Goal: Complete application form: Complete application form

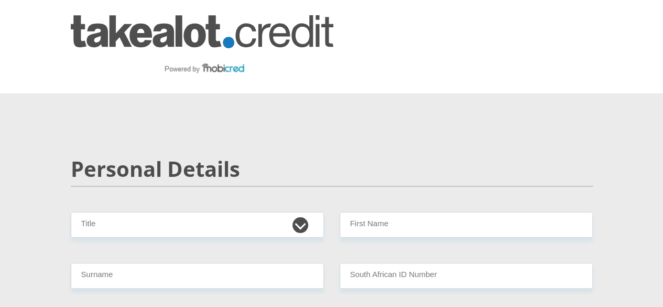
click at [176, 212] on select "Mr Ms Mrs Dr [PERSON_NAME]" at bounding box center [197, 225] width 253 height 26
select select "Mr"
click at [71, 212] on select "Mr Ms Mrs Dr [PERSON_NAME]" at bounding box center [197, 225] width 253 height 26
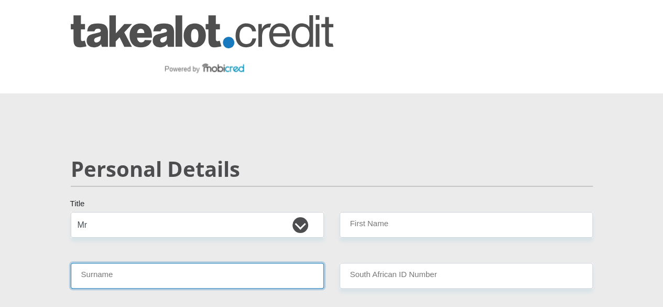
click at [125, 263] on input "Surname" at bounding box center [197, 276] width 253 height 26
type input "Qwele"
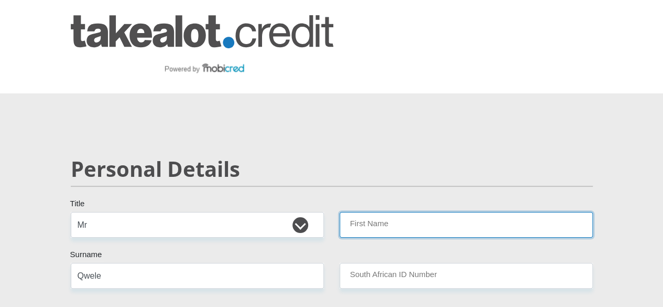
type input "Zanoxolo"
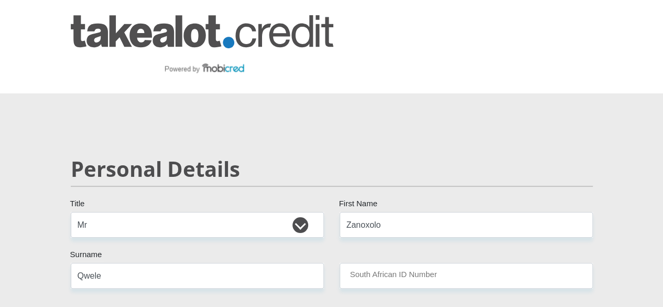
select select "ZAF"
type input "0640941084"
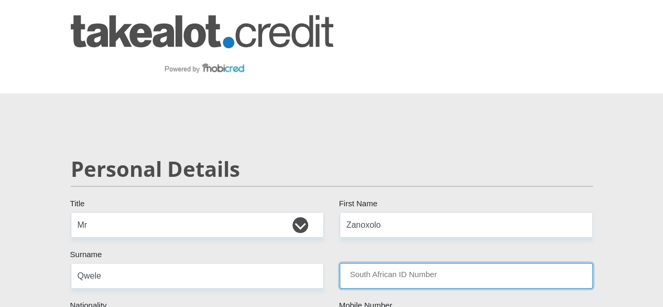
click at [360, 263] on input "South African ID Number" at bounding box center [466, 276] width 253 height 26
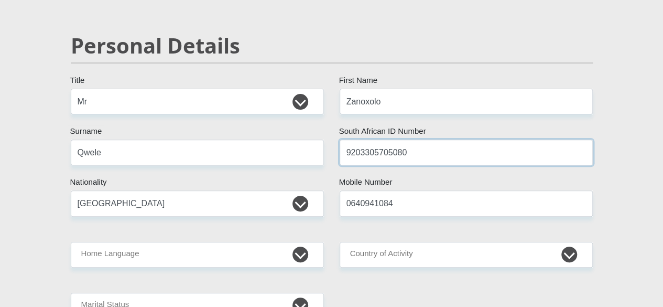
scroll to position [123, 0]
type input "9203305705080"
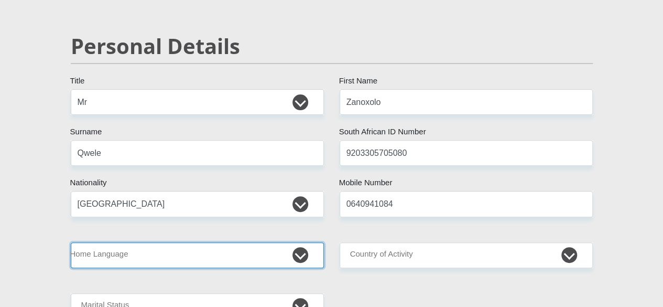
click at [158, 242] on select "Afrikaans English Sepedi South Ndebele Southern Sotho Swati Tsonga Tswana Venda…" at bounding box center [197, 255] width 253 height 26
select select "xho"
click at [71, 242] on select "Afrikaans English Sepedi South Ndebele Southern Sotho Swati Tsonga Tswana Venda…" at bounding box center [197, 255] width 253 height 26
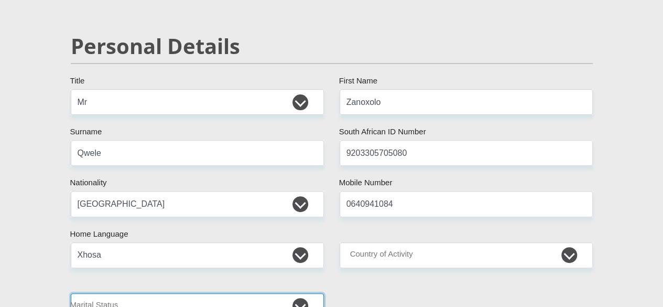
click at [168, 293] on select "Married ANC Single Divorced Widowed Married COP or Customary Law" at bounding box center [197, 306] width 253 height 26
select select "2"
click at [71, 293] on select "Married ANC Single Divorced Widowed Married COP or Customary Law" at bounding box center [197, 306] width 253 height 26
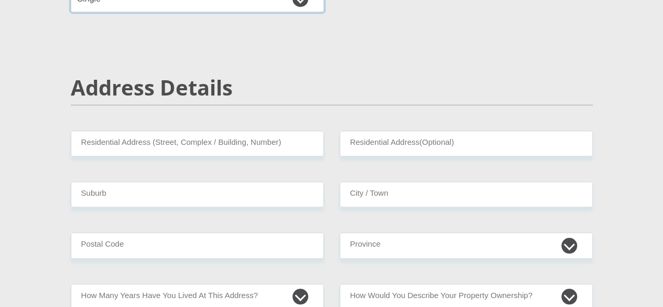
scroll to position [430, 0]
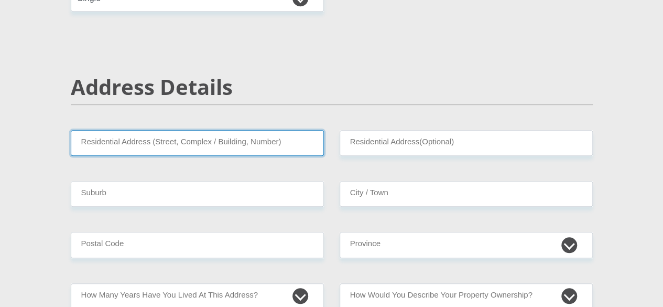
click at [155, 130] on input "Residential Address (Street, Complex / Building, Number)" at bounding box center [197, 143] width 253 height 26
type input "[STREET_ADDRESS]"
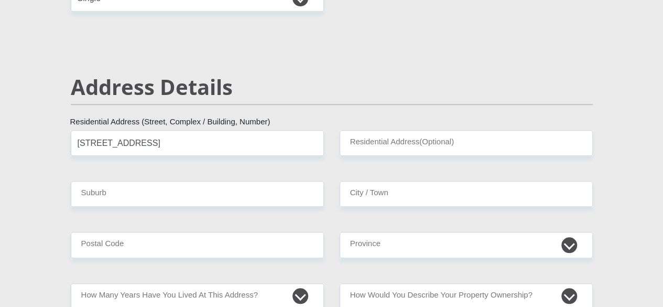
select select "ZAF"
type input "[GEOGRAPHIC_DATA]"
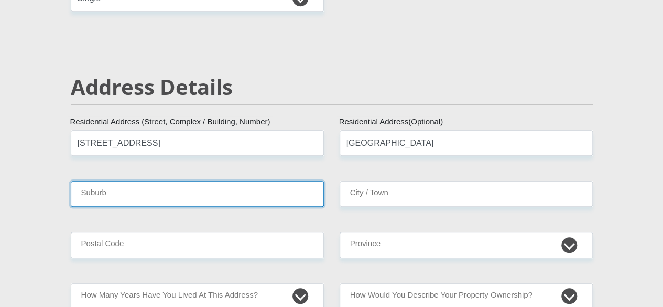
type input "[GEOGRAPHIC_DATA]"
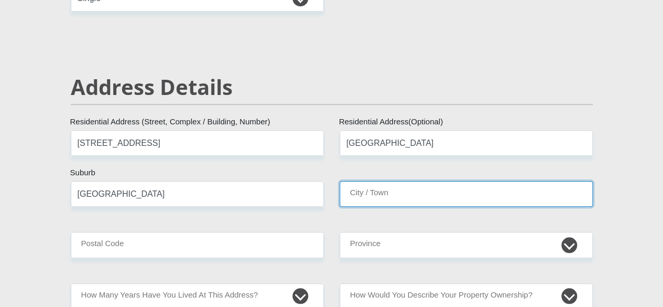
type input "East London"
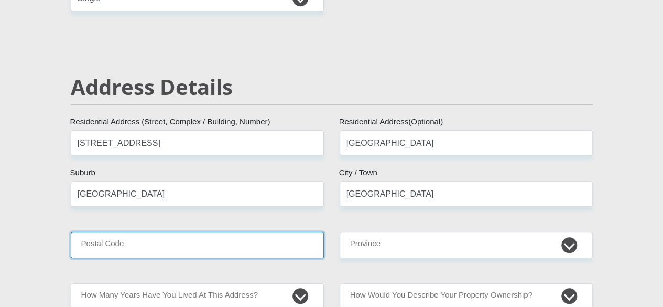
type input "5217"
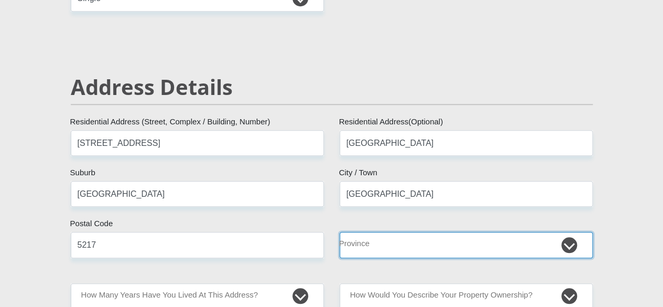
click at [354, 232] on select "Eastern Cape Free State Gauteng KwaZulu-Natal Limpopo Mpumalanga Northern Cape …" at bounding box center [466, 245] width 253 height 26
select select "Eastern Cape"
click at [340, 232] on select "Eastern Cape Free State Gauteng KwaZulu-Natal Limpopo Mpumalanga Northern Cape …" at bounding box center [466, 245] width 253 height 26
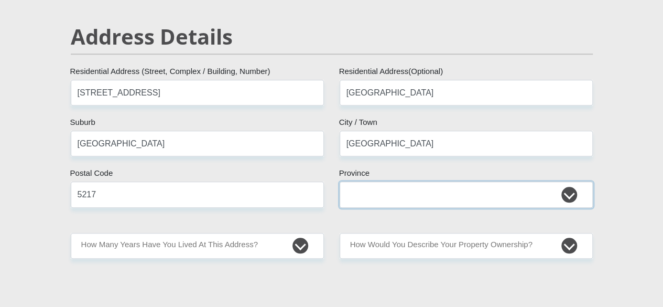
scroll to position [508, 0]
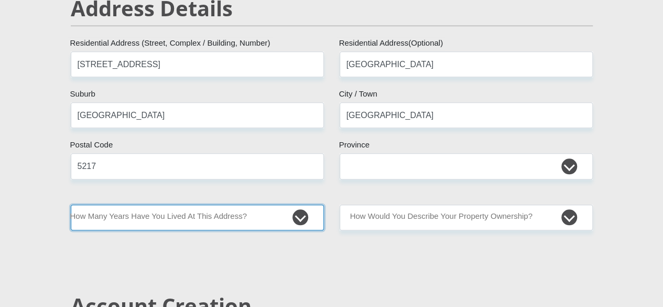
click at [220, 204] on select "less than 1 year 1-3 years 3-5 years 5+ years" at bounding box center [197, 217] width 253 height 26
select select "2"
click at [71, 204] on select "less than 1 year 1-3 years 3-5 years 5+ years" at bounding box center [197, 217] width 253 height 26
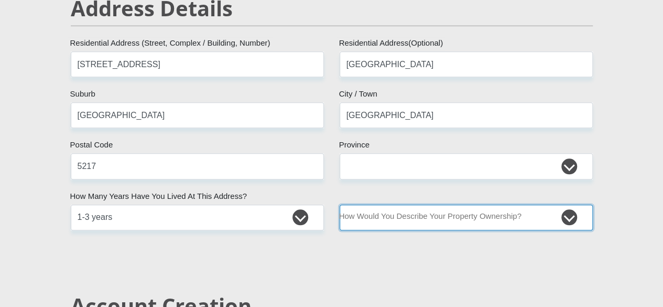
click at [402, 204] on select "Owned Rented Family Owned Company Dwelling" at bounding box center [466, 217] width 253 height 26
select select "Rented"
click at [340, 204] on select "Owned Rented Family Owned Company Dwelling" at bounding box center [466, 217] width 253 height 26
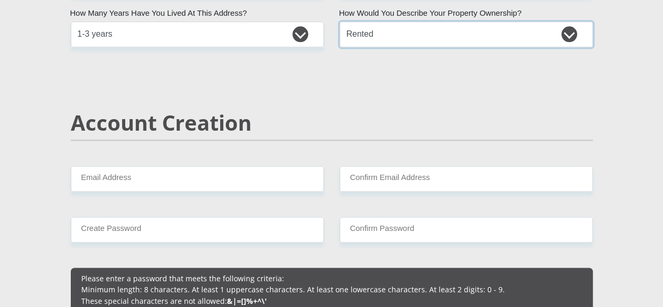
scroll to position [691, 0]
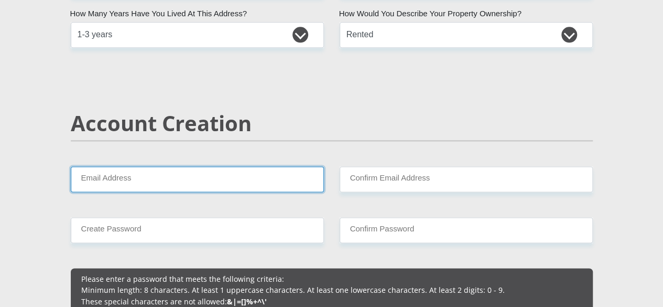
click at [190, 166] on input "Email Address" at bounding box center [197, 179] width 253 height 26
type input "zanoxolo.qwele@gmail.com"
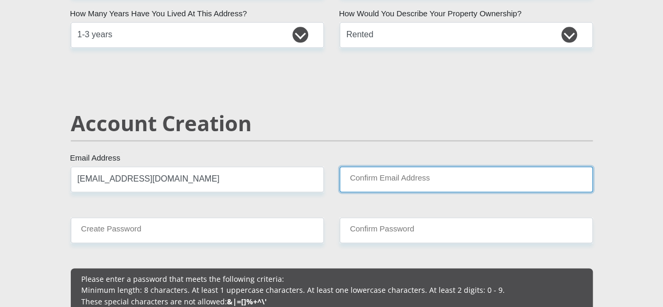
type input "zanoxolo.qwele@gmail.com"
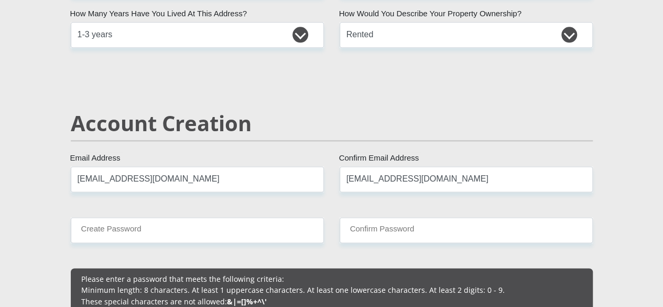
type input "0640941084"
type input "Zanoxolo"
type input "Qwele"
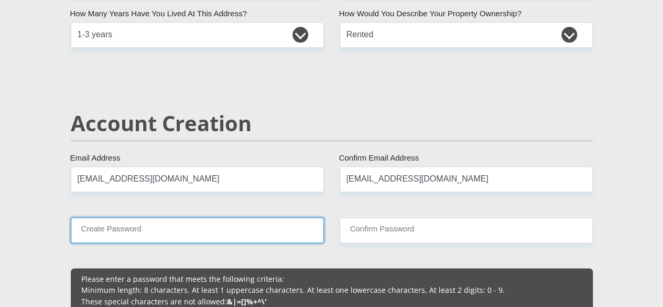
click at [195, 217] on input "Create Password" at bounding box center [197, 230] width 253 height 26
type input "9qJWRpmFh4b8qaD"
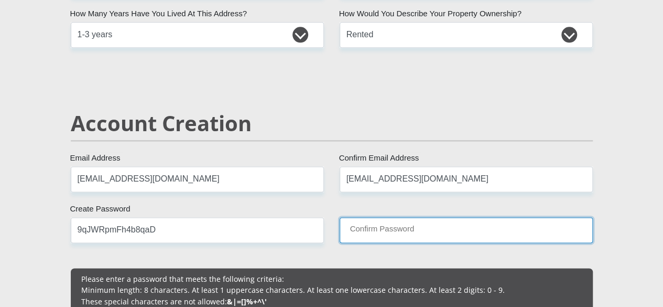
click at [373, 217] on input "Confirm Password" at bounding box center [466, 230] width 253 height 26
type input "9qJWRpmFh4b8qaD"
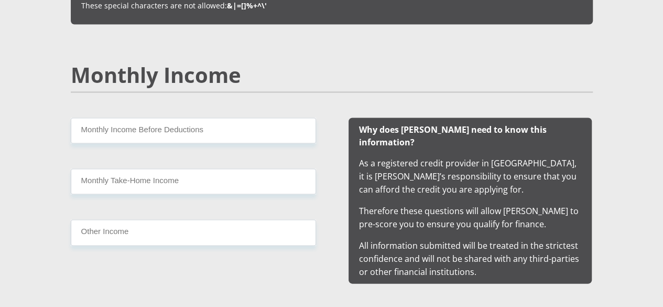
scroll to position [984, 0]
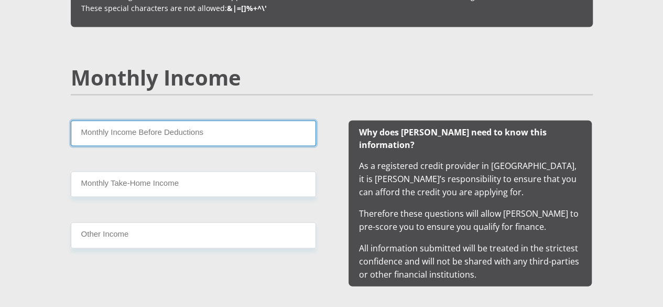
click at [177, 120] on input "Monthly Income Before Deductions" at bounding box center [193, 133] width 245 height 26
type input "24500"
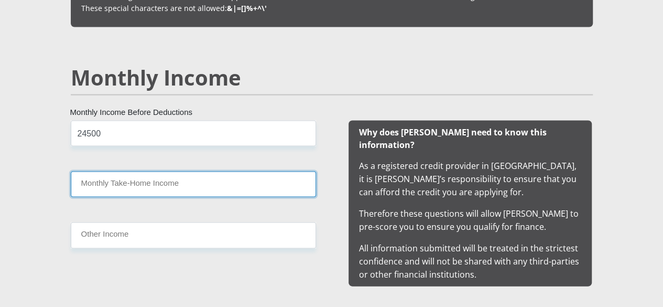
click at [139, 171] on input "Monthly Take-Home Income" at bounding box center [193, 184] width 245 height 26
type input "19500"
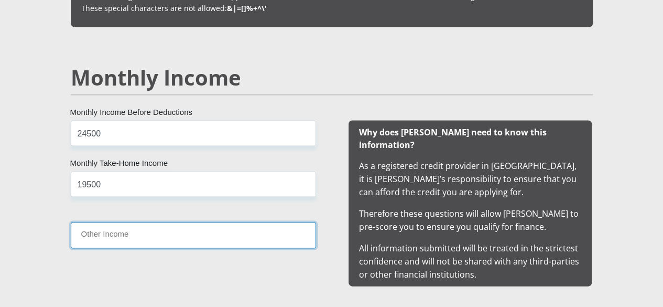
click at [150, 222] on input "Other Income" at bounding box center [193, 235] width 245 height 26
type input "3500"
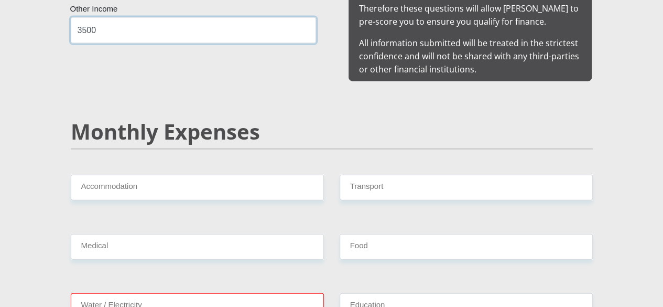
scroll to position [1189, 0]
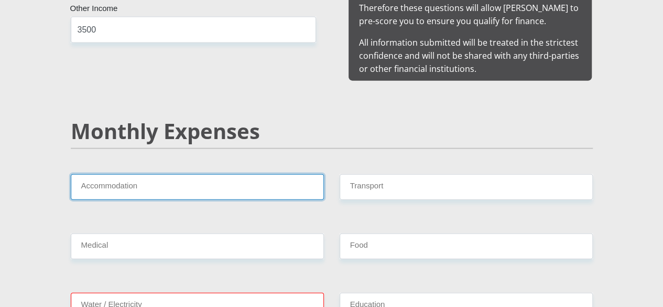
click at [157, 174] on input "Accommodation" at bounding box center [197, 187] width 253 height 26
type input "3900"
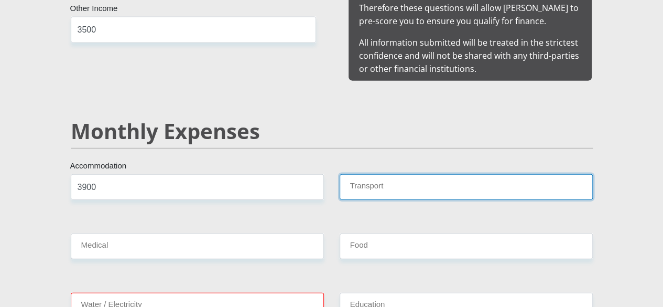
click at [365, 174] on input "Transport" at bounding box center [466, 187] width 253 height 26
type input "0"
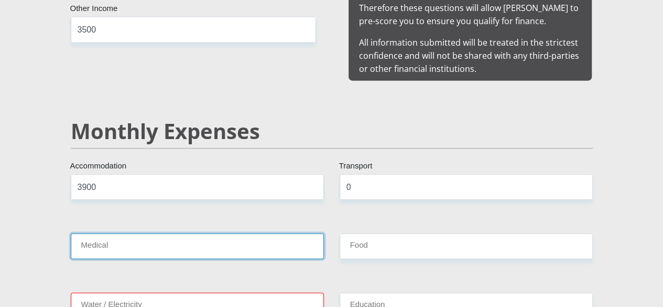
click at [179, 233] on input "Medical" at bounding box center [197, 246] width 253 height 26
type input "0"
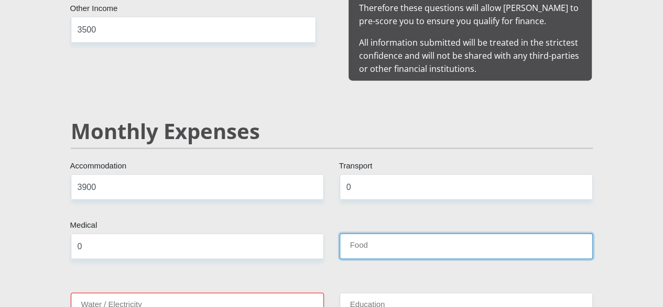
click at [367, 233] on input "Food" at bounding box center [466, 246] width 253 height 26
type input "2500"
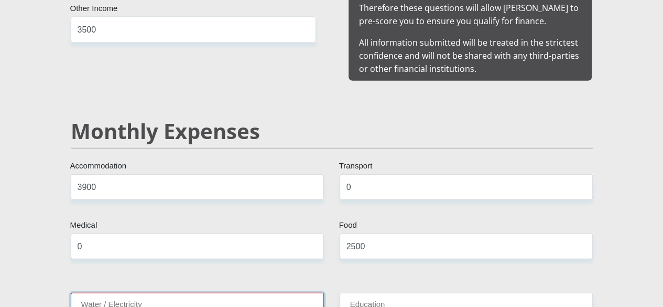
click at [154, 292] on input "Water / Electricity" at bounding box center [197, 305] width 253 height 26
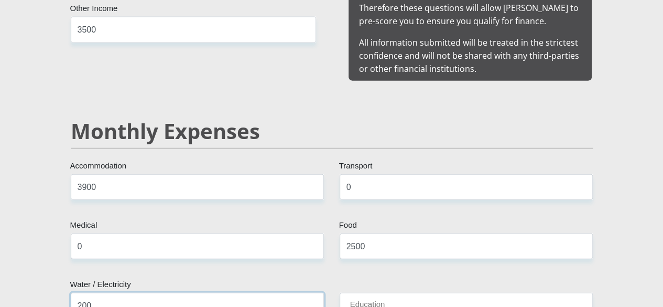
type input "200"
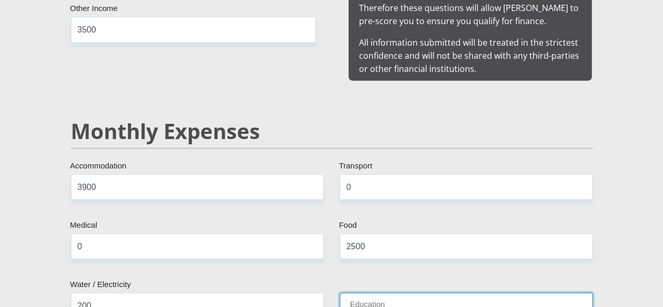
click at [362, 292] on input "Education" at bounding box center [466, 305] width 253 height 26
type input "0"
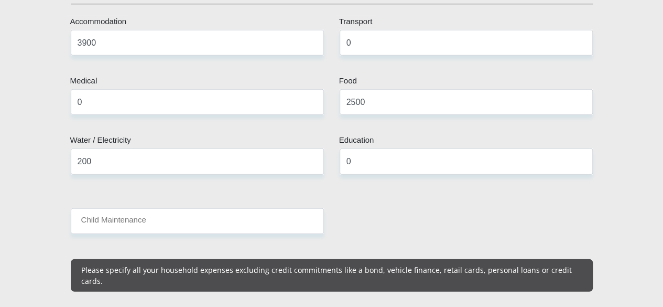
scroll to position [1340, 0]
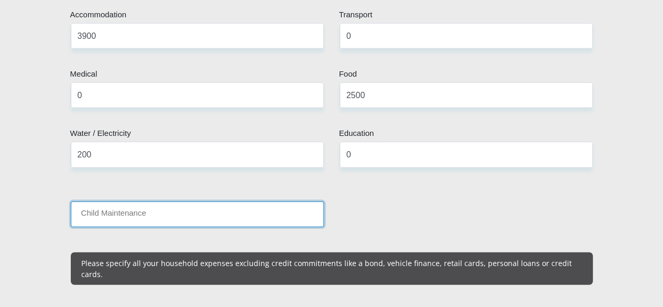
click at [142, 201] on input "Child Maintenance" at bounding box center [197, 214] width 253 height 26
type input "2000"
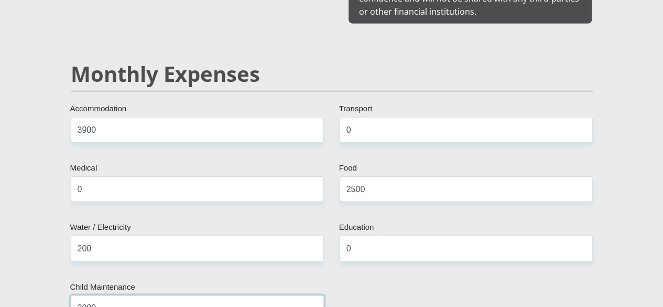
scroll to position [1246, 0]
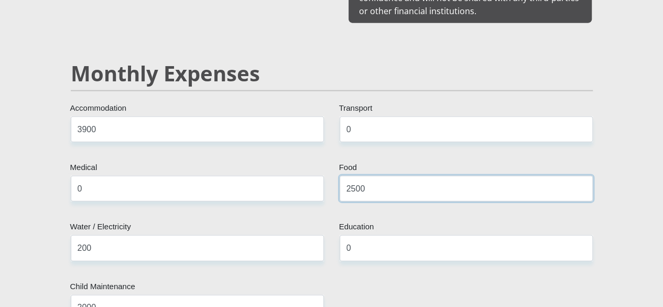
click at [390, 176] on input "2500" at bounding box center [466, 189] width 253 height 26
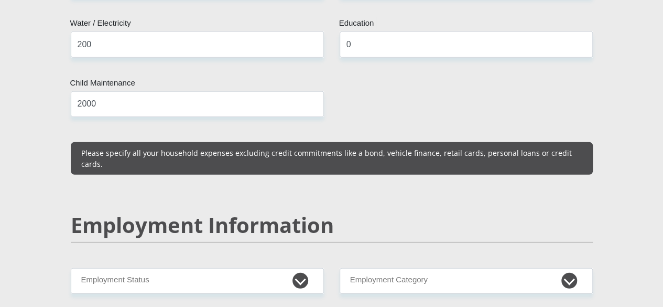
scroll to position [1515, 0]
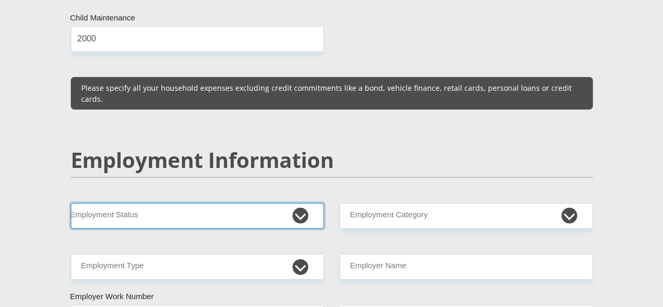
click at [263, 203] on select "Permanent/Full-time Part-time/Casual Contract Worker Self-Employed Housewife Re…" at bounding box center [197, 216] width 253 height 26
select select "1"
click at [71, 203] on select "Permanent/Full-time Part-time/Casual Contract Worker Self-Employed Housewife Re…" at bounding box center [197, 216] width 253 height 26
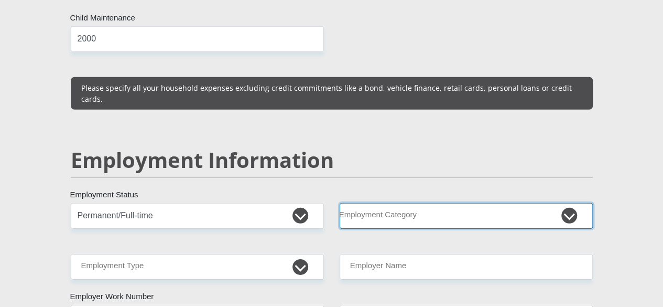
click at [435, 203] on select "AGRICULTURE ALCOHOL & TOBACCO CONSTRUCTION MATERIALS METALLURGY EQUIPMENT FOR R…" at bounding box center [466, 216] width 253 height 26
select select "9"
click at [340, 203] on select "AGRICULTURE ALCOHOL & TOBACCO CONSTRUCTION MATERIALS METALLURGY EQUIPMENT FOR R…" at bounding box center [466, 216] width 253 height 26
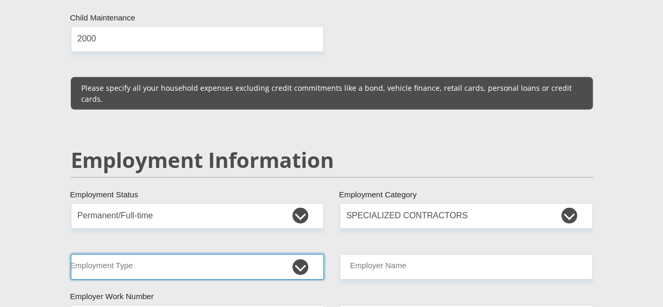
click at [201, 254] on select "College/Lecturer Craft Seller Creative Driver Executive Farmer Forces - Non Com…" at bounding box center [197, 267] width 253 height 26
click at [159, 254] on select "College/Lecturer Craft Seller Creative Driver Executive Farmer Forces - Non Com…" at bounding box center [197, 267] width 253 height 26
select select "Office Staff/Clerk"
click at [71, 254] on select "College/Lecturer Craft Seller Creative Driver Executive Farmer Forces - Non Com…" at bounding box center [197, 267] width 253 height 26
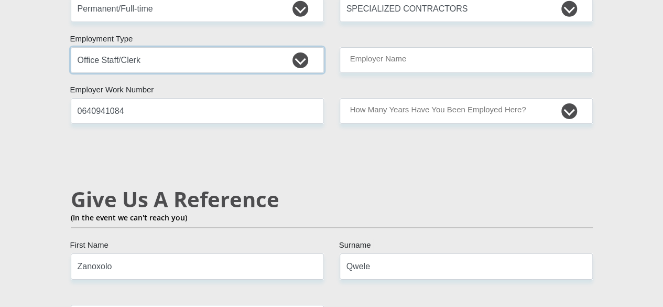
scroll to position [1724, 0]
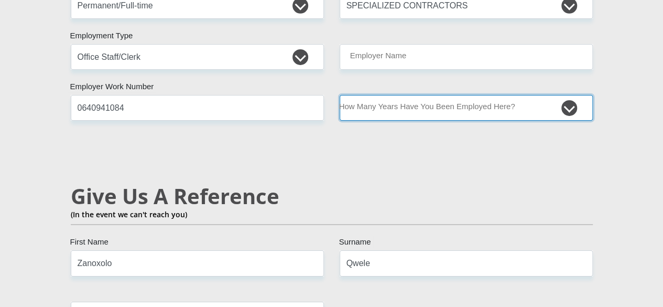
click at [416, 95] on select "less than 1 year 1-3 years 3-5 years 5+ years" at bounding box center [466, 108] width 253 height 26
select select "24"
click at [340, 95] on select "less than 1 year 1-3 years 3-5 years 5+ years" at bounding box center [466, 108] width 253 height 26
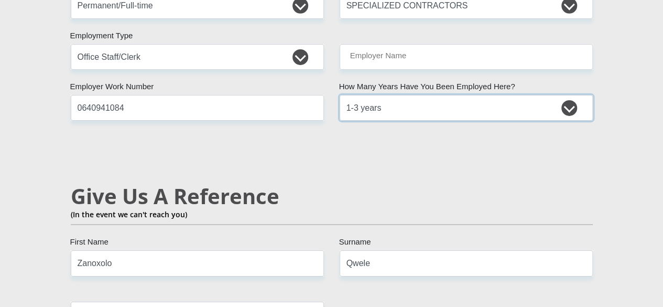
click at [369, 95] on select "less than 1 year 1-3 years 3-5 years 5+ years" at bounding box center [466, 108] width 253 height 26
click at [340, 95] on select "less than 1 year 1-3 years 3-5 years 5+ years" at bounding box center [466, 108] width 253 height 26
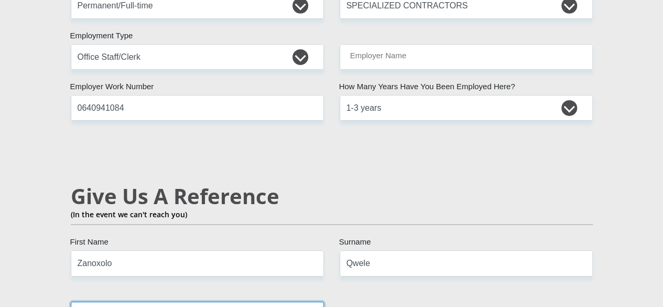
type input "0640941084"
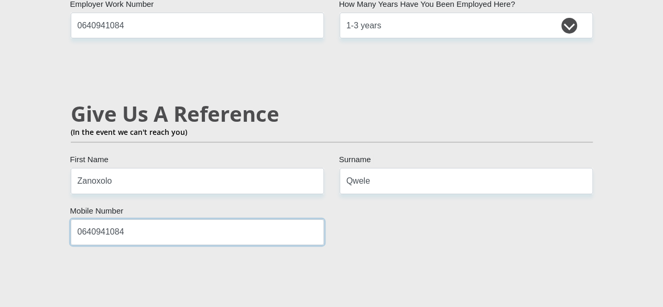
scroll to position [2039, 0]
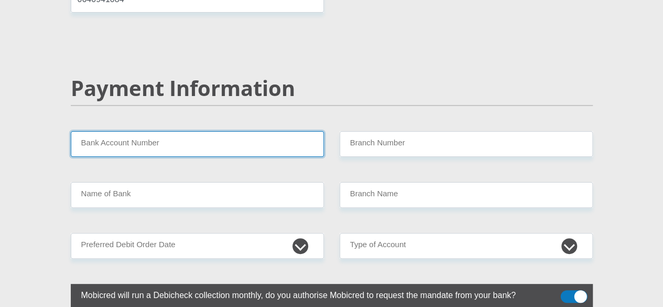
click at [174, 131] on input "Bank Account Number" at bounding box center [197, 144] width 253 height 26
type input "1313644021"
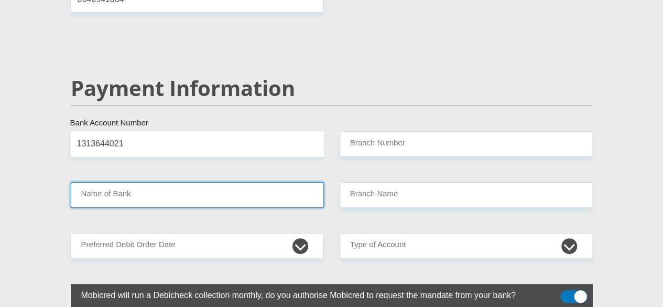
click at [129, 182] on input "Name of Bank" at bounding box center [197, 195] width 253 height 26
click at [134, 182] on input "Name of Bank" at bounding box center [197, 195] width 253 height 26
click at [146, 182] on input "Name of Bank" at bounding box center [197, 195] width 253 height 26
click at [162, 182] on input "Name of Bank" at bounding box center [197, 195] width 253 height 26
click at [126, 182] on input "Name of Bank" at bounding box center [197, 195] width 253 height 26
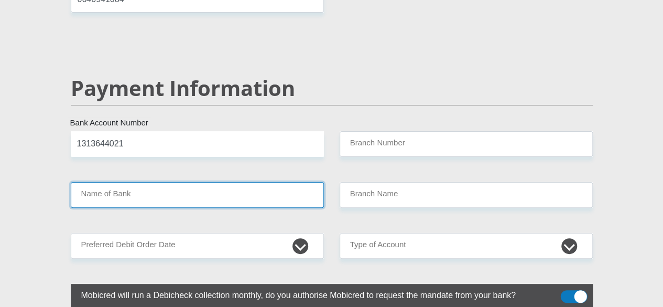
click at [126, 182] on input "Name of Bank" at bounding box center [197, 195] width 253 height 26
click at [125, 233] on select "1st 2nd 3rd 4th 5th 7th 18th 19th 20th 21st 22nd 23rd 24th 25th 26th 27th 28th …" at bounding box center [197, 246] width 253 height 26
select select "25"
click at [71, 233] on select "1st 2nd 3rd 4th 5th 7th 18th 19th 20th 21st 22nd 23rd 24th 25th 26th 27th 28th …" at bounding box center [197, 246] width 253 height 26
click at [387, 233] on select "Cheque Savings" at bounding box center [466, 246] width 253 height 26
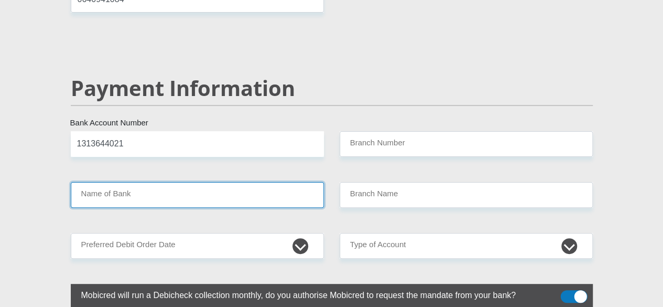
select select "CUR"
click at [340, 233] on select "Cheque Savings" at bounding box center [466, 246] width 253 height 26
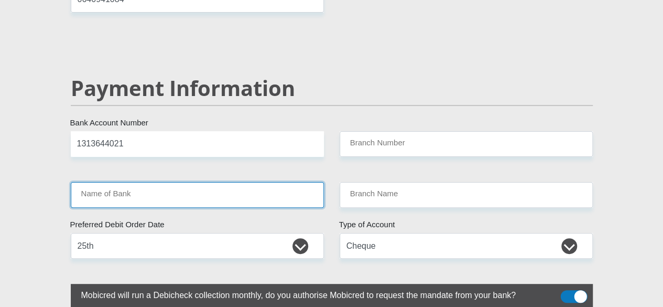
click at [148, 182] on input "Name of Bank" at bounding box center [197, 195] width 253 height 26
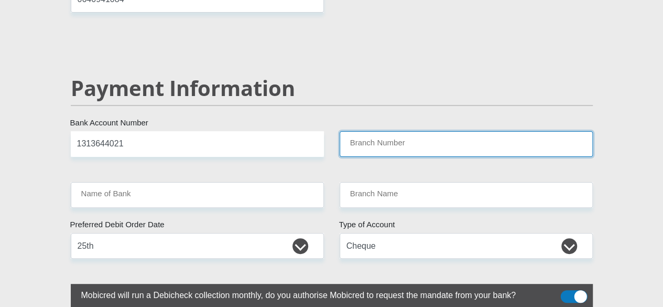
click at [431, 131] on input "Branch Number" at bounding box center [466, 144] width 253 height 26
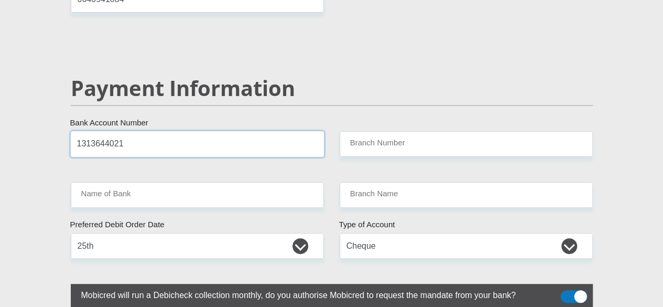
click at [162, 131] on input "1313644021" at bounding box center [197, 144] width 253 height 26
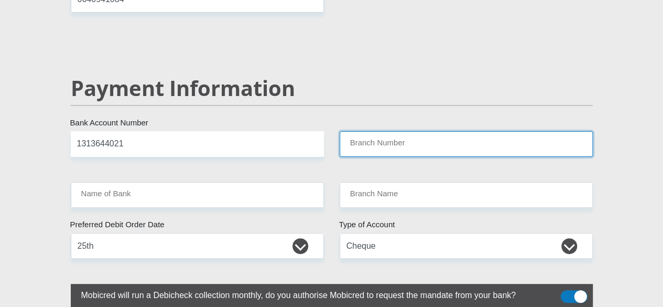
click at [409, 131] on input "Branch Number" at bounding box center [466, 144] width 253 height 26
type input "470010"
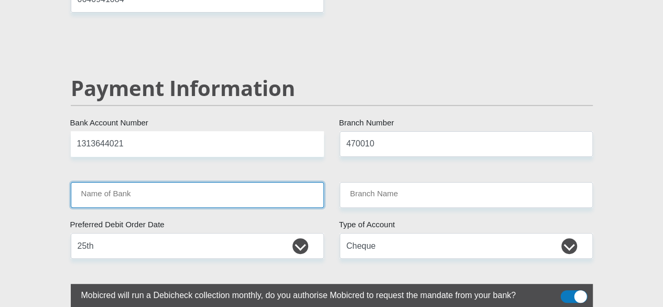
click at [249, 182] on input "Name of Bank" at bounding box center [197, 195] width 253 height 26
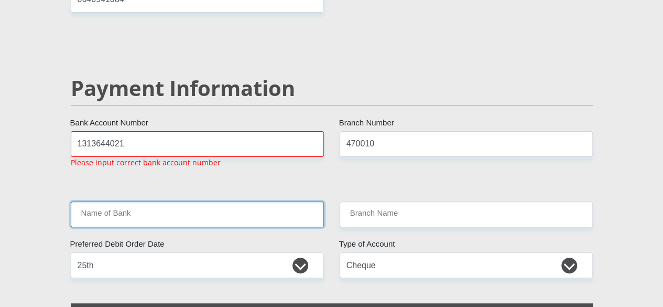
type input "CAPITEC BANK LIMITED"
type input "CAPITEC BANK CPC"
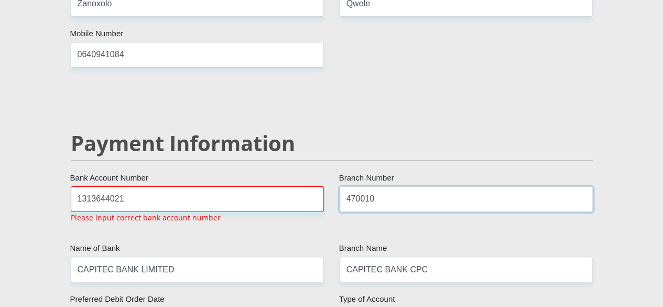
click at [398, 186] on input "470010" at bounding box center [466, 199] width 253 height 26
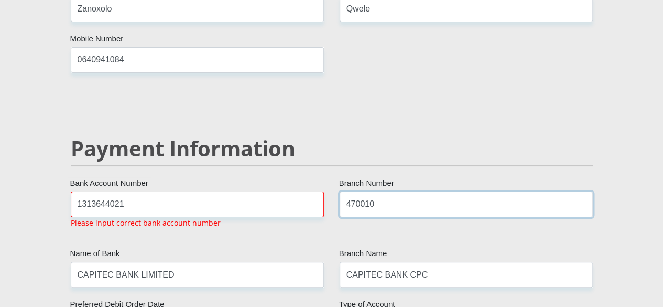
scroll to position [1977, 0]
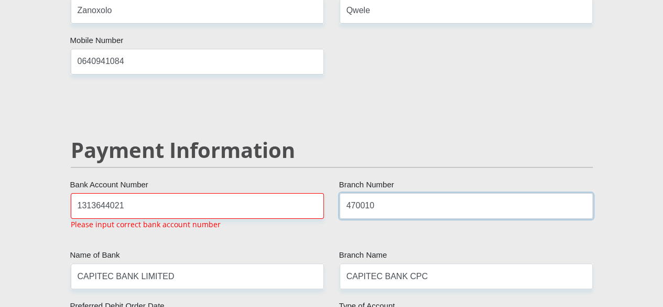
click at [393, 193] on input "470010" at bounding box center [466, 206] width 253 height 26
type input "4"
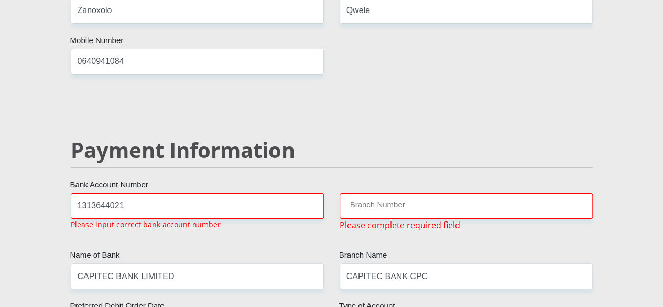
click at [325, 193] on div "1313644021 Bank Account Number Please input correct bank account number" at bounding box center [197, 215] width 269 height 45
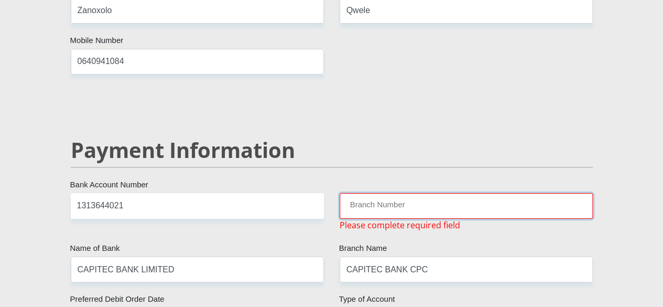
click at [381, 193] on input "Branch Number" at bounding box center [466, 206] width 253 height 26
type input "198765"
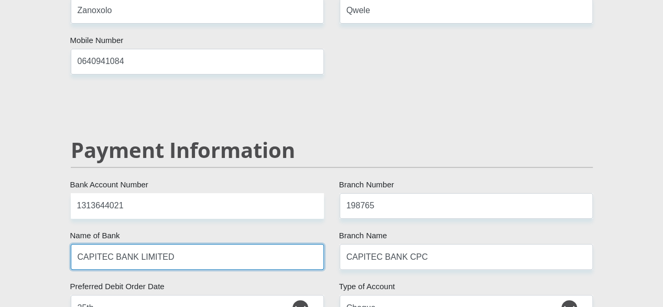
click at [233, 244] on input "CAPITEC BANK LIMITED" at bounding box center [197, 257] width 253 height 26
click at [237, 244] on input "CAPITEC BANK LIMITED" at bounding box center [197, 257] width 253 height 26
type input "NEDBANK"
type input "NEDBANK SOUTH AFRICA"
click at [237, 244] on input "NEDBANK" at bounding box center [197, 257] width 253 height 26
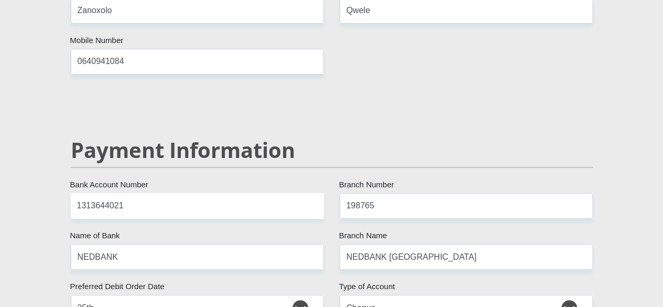
click at [249, 193] on input "1313644021" at bounding box center [197, 206] width 253 height 26
click at [413, 193] on input "198765" at bounding box center [466, 206] width 253 height 26
click at [409, 193] on input "198765" at bounding box center [466, 206] width 253 height 26
type input "198765"
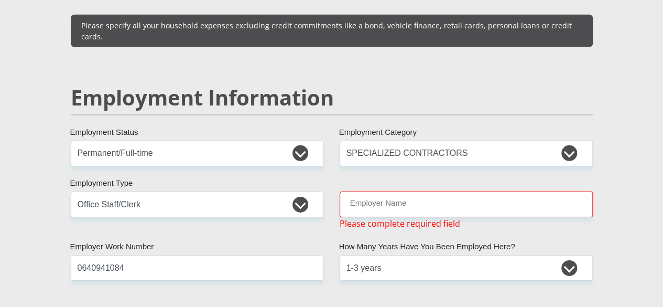
scroll to position [1577, 0]
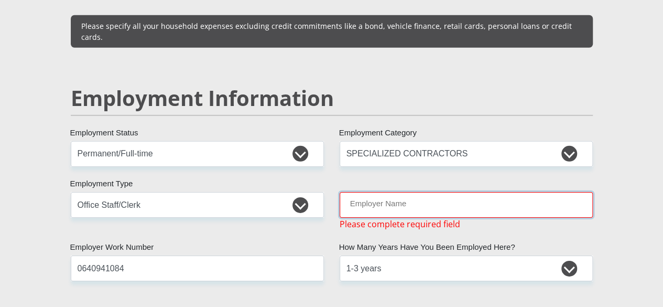
click at [409, 192] on input "Employer Name" at bounding box center [466, 205] width 253 height 26
click at [360, 192] on input "Employer Name" at bounding box center [466, 205] width 253 height 26
click at [376, 241] on div "Mr Ms Mrs Dr Other Title Zanoxolo First Name Qwele Surname 9203305705080 South …" at bounding box center [332, 148] width 538 height 3027
click at [369, 192] on input "Employer Name" at bounding box center [466, 205] width 253 height 26
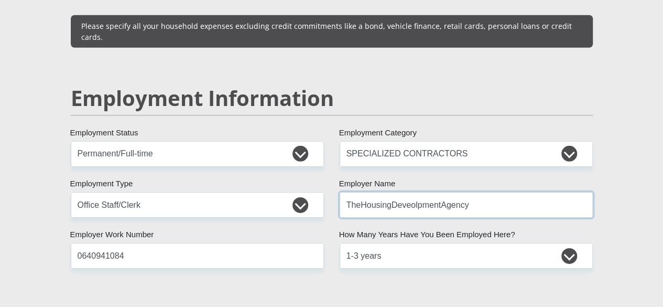
click at [360, 192] on input "TheHousingDeveolpmentAgency" at bounding box center [466, 205] width 253 height 26
click at [392, 192] on input "TheHousingDeveolpmentAgency" at bounding box center [466, 205] width 253 height 26
type input "TheHousingDeveolpmentAgency"
click at [373, 249] on div "Mr Ms Mrs Dr Other Title Zanoxolo First Name Qwele Surname 9203305705080 South …" at bounding box center [332, 142] width 538 height 3015
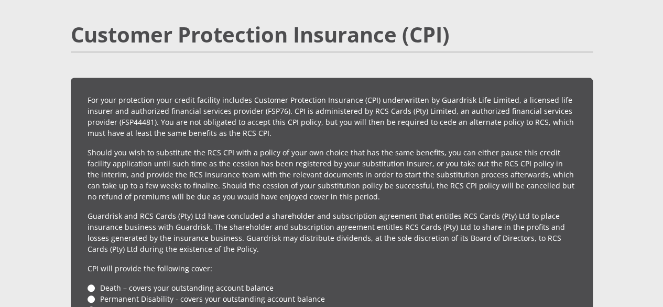
scroll to position [2520, 0]
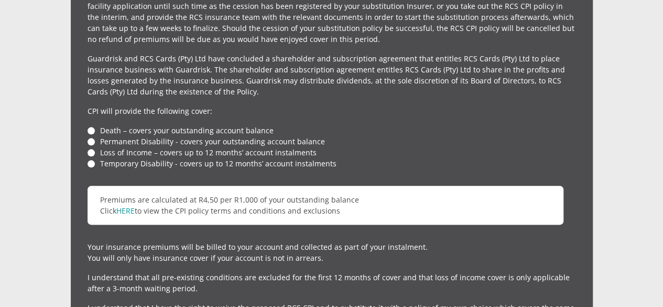
click at [90, 125] on li "Death – covers your outstanding account balance" at bounding box center [332, 130] width 488 height 11
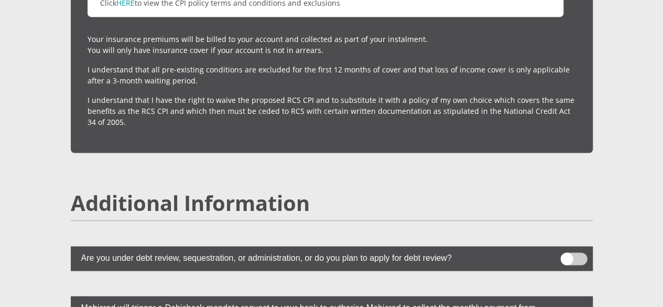
scroll to position [2782, 0]
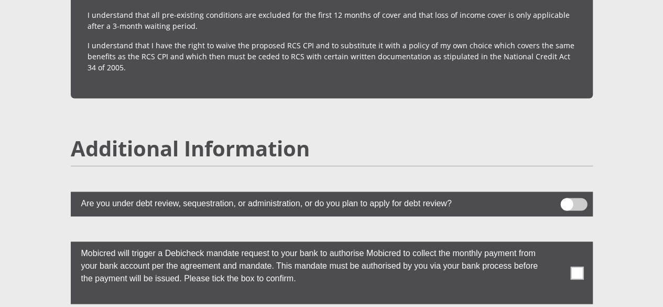
click at [578, 266] on span at bounding box center [576, 272] width 13 height 13
click at [556, 244] on input "checkbox" at bounding box center [556, 244] width 0 height 0
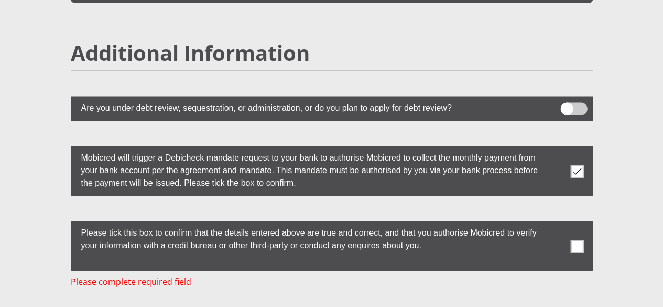
scroll to position [2887, 0]
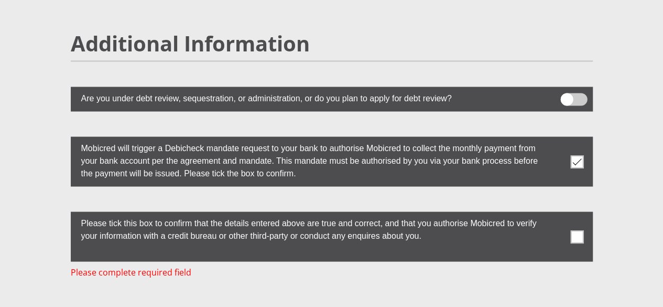
click at [579, 230] on span at bounding box center [576, 236] width 13 height 13
click at [556, 214] on input "checkbox" at bounding box center [556, 214] width 0 height 0
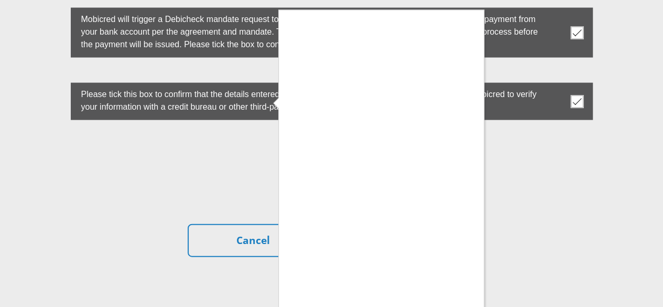
scroll to position [3026, 0]
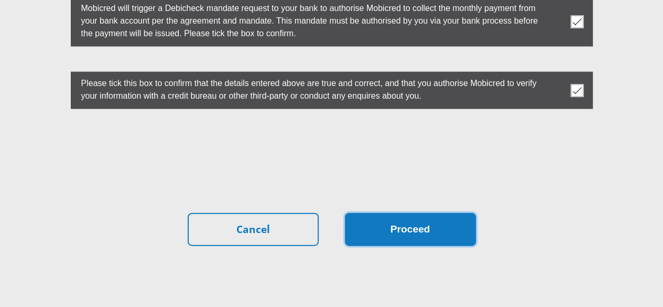
click at [432, 213] on button "Proceed" at bounding box center [410, 229] width 131 height 33
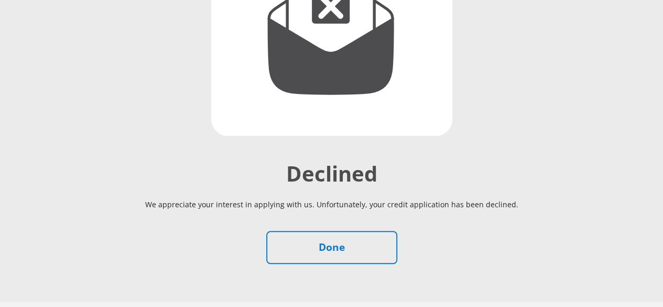
scroll to position [255, 0]
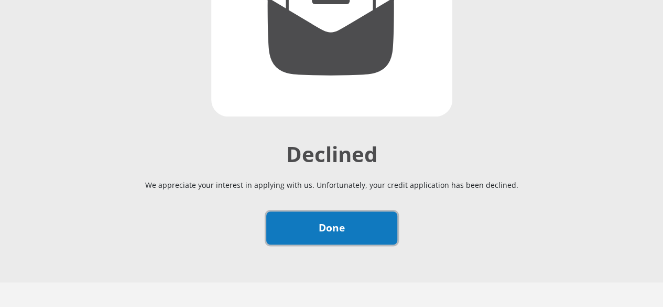
click at [376, 211] on link "Done" at bounding box center [331, 227] width 131 height 33
